Goal: Task Accomplishment & Management: Manage account settings

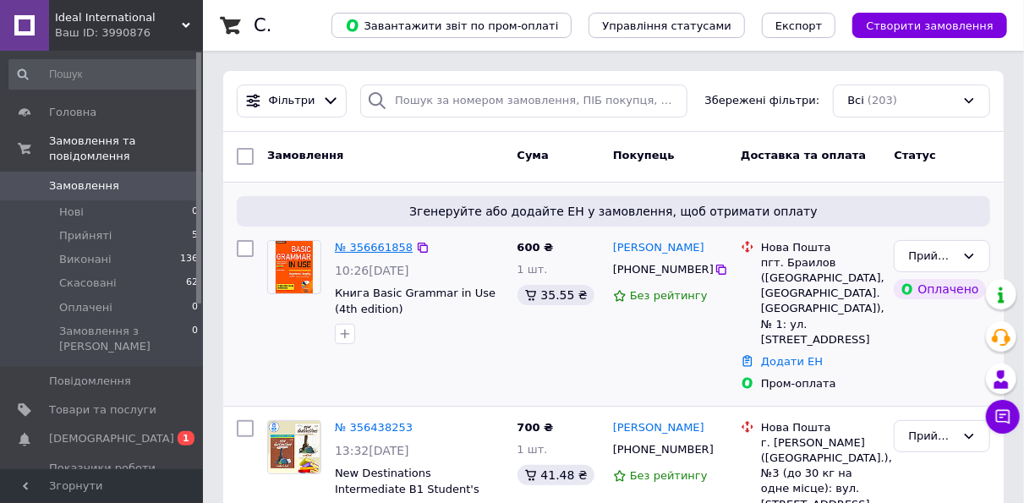
click at [361, 250] on link "№ 356661858" at bounding box center [374, 247] width 78 height 13
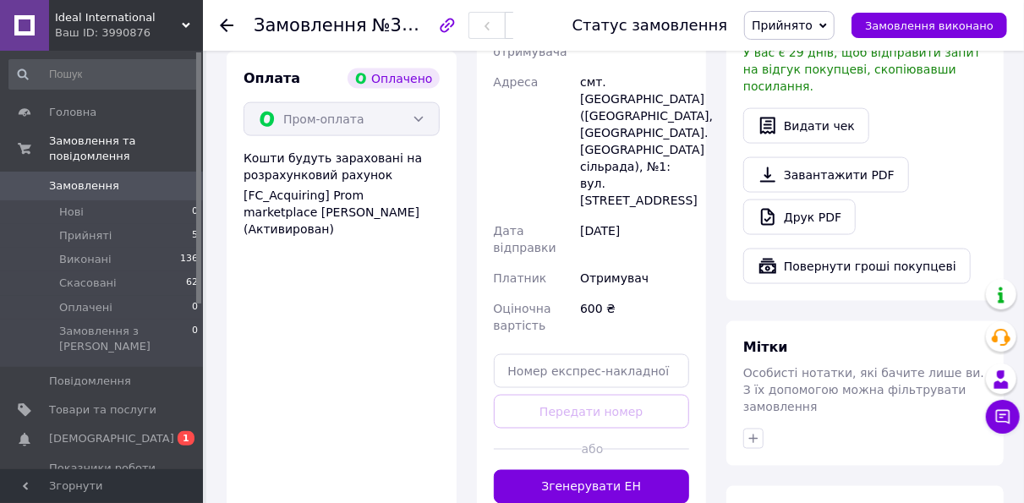
scroll to position [1100, 0]
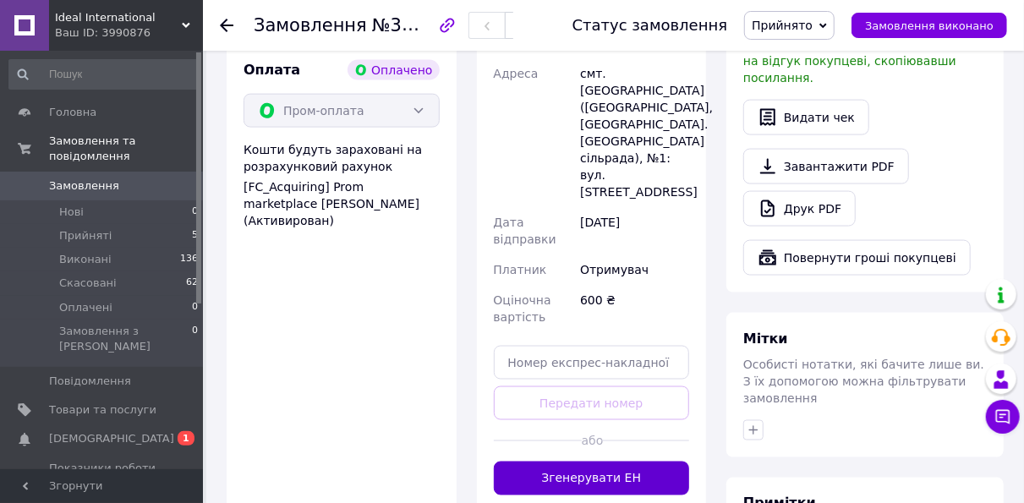
click at [616, 462] on button "Згенерувати ЕН" at bounding box center [592, 479] width 196 height 34
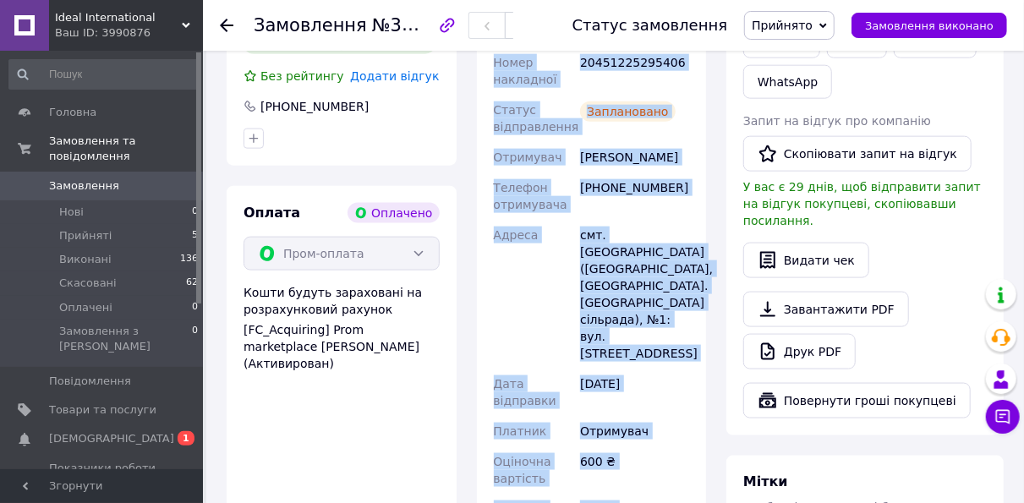
scroll to position [1093, 0]
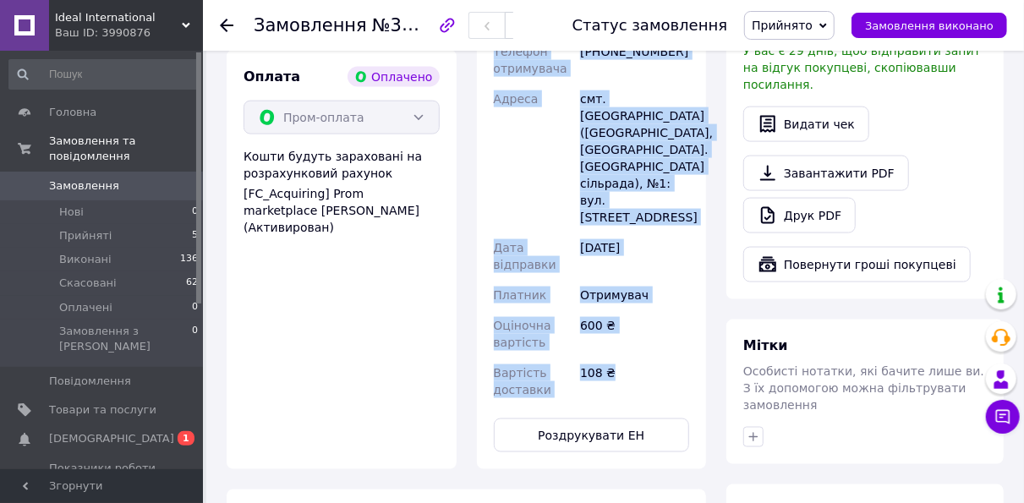
drag, startPoint x: 495, startPoint y: 124, endPoint x: 629, endPoint y: 293, distance: 215.6
click at [629, 293] on div "Номер накладної 20451225295406 Статус відправлення Заплановано Отримувач Христю…" at bounding box center [592, 158] width 203 height 494
copy div "Номер накладної 20451225295406 Статус відправлення Заплановано Отримувач Христю…"
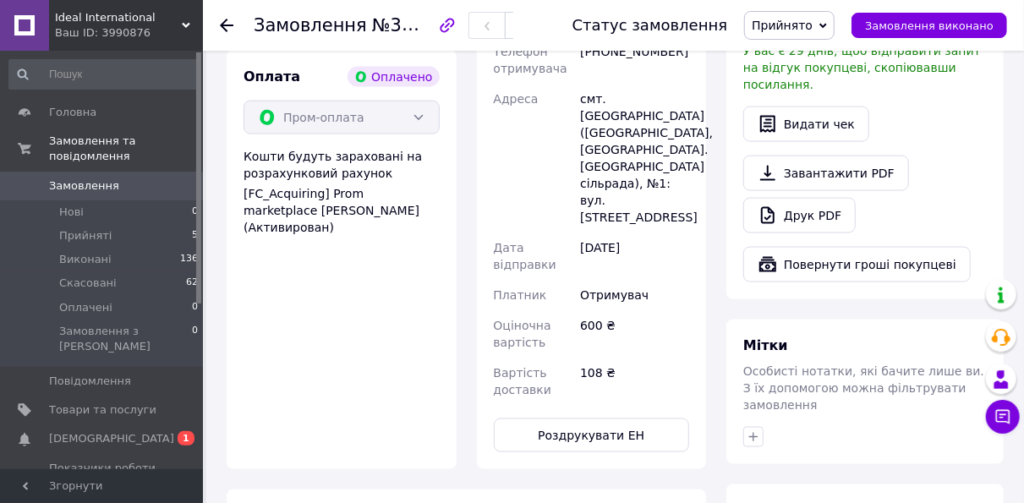
scroll to position [1093, 0]
click at [103, 403] on span "Товари та послуги" at bounding box center [102, 410] width 107 height 15
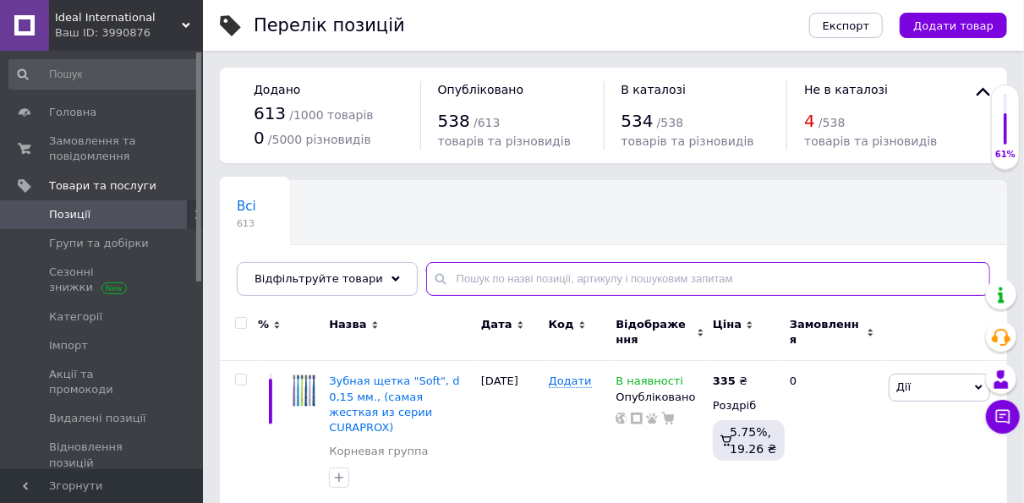
click at [456, 269] on input "text" at bounding box center [708, 279] width 564 height 34
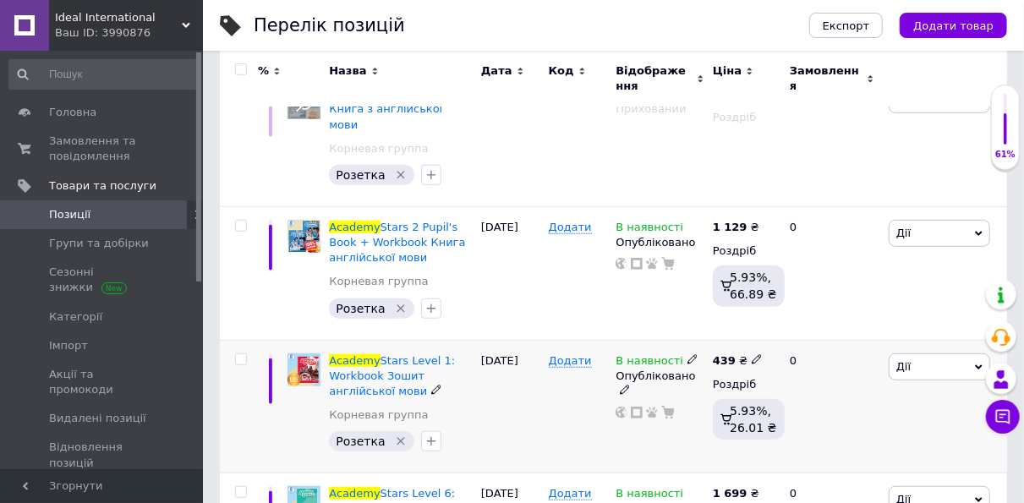
scroll to position [423, 0]
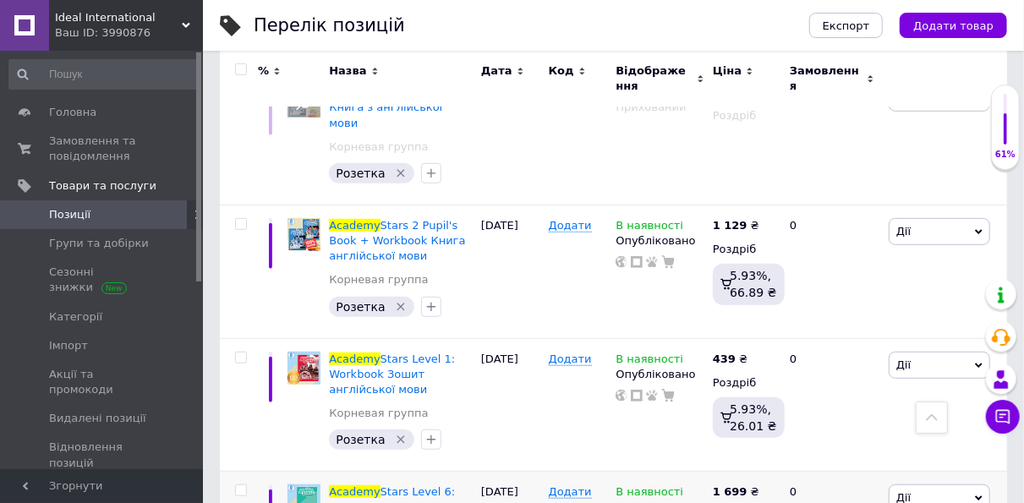
type input "academy"
